Goal: Task Accomplishment & Management: Use online tool/utility

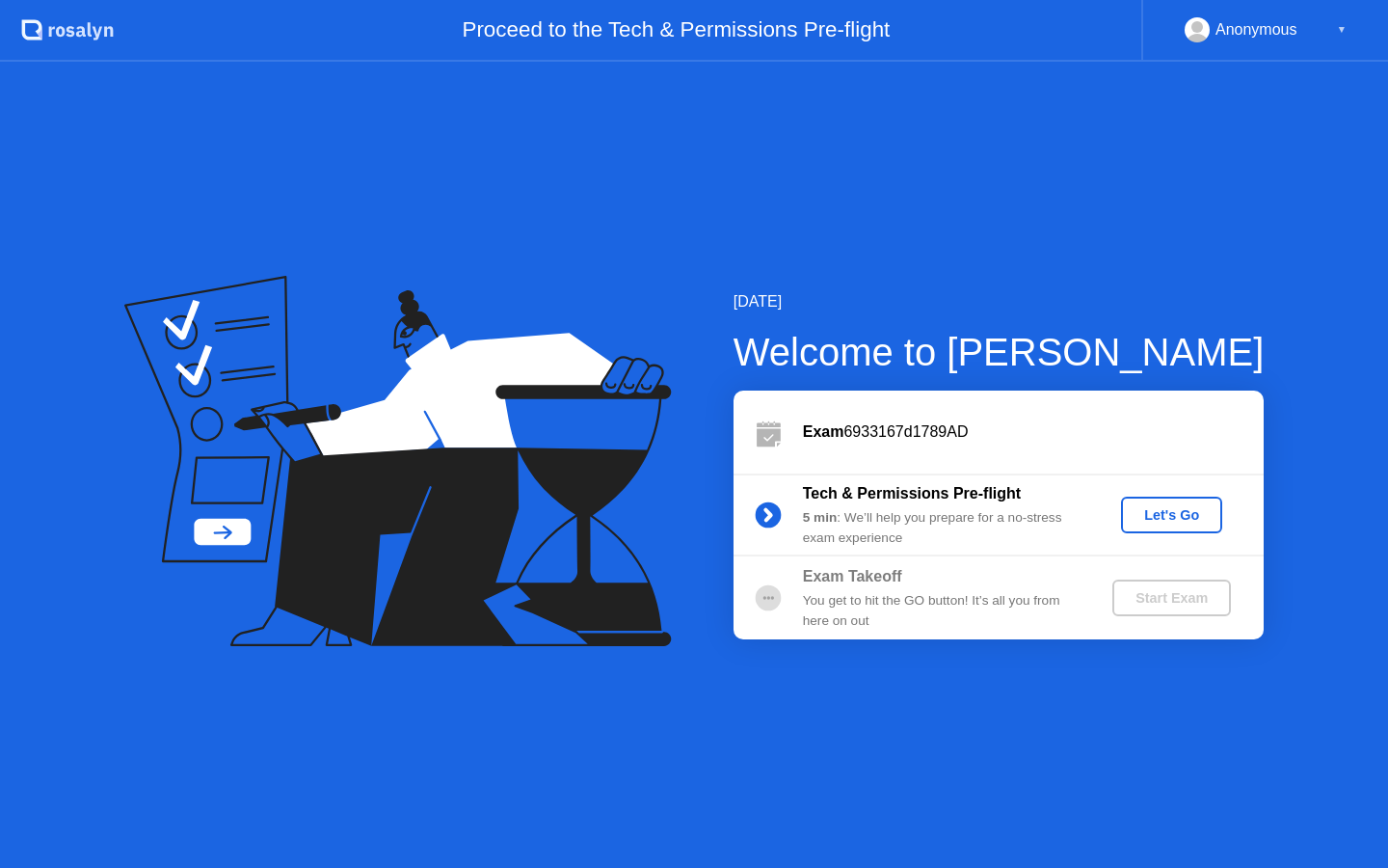
click at [1159, 514] on div "Let's Go" at bounding box center [1172, 515] width 86 height 16
